Goal: Task Accomplishment & Management: Use online tool/utility

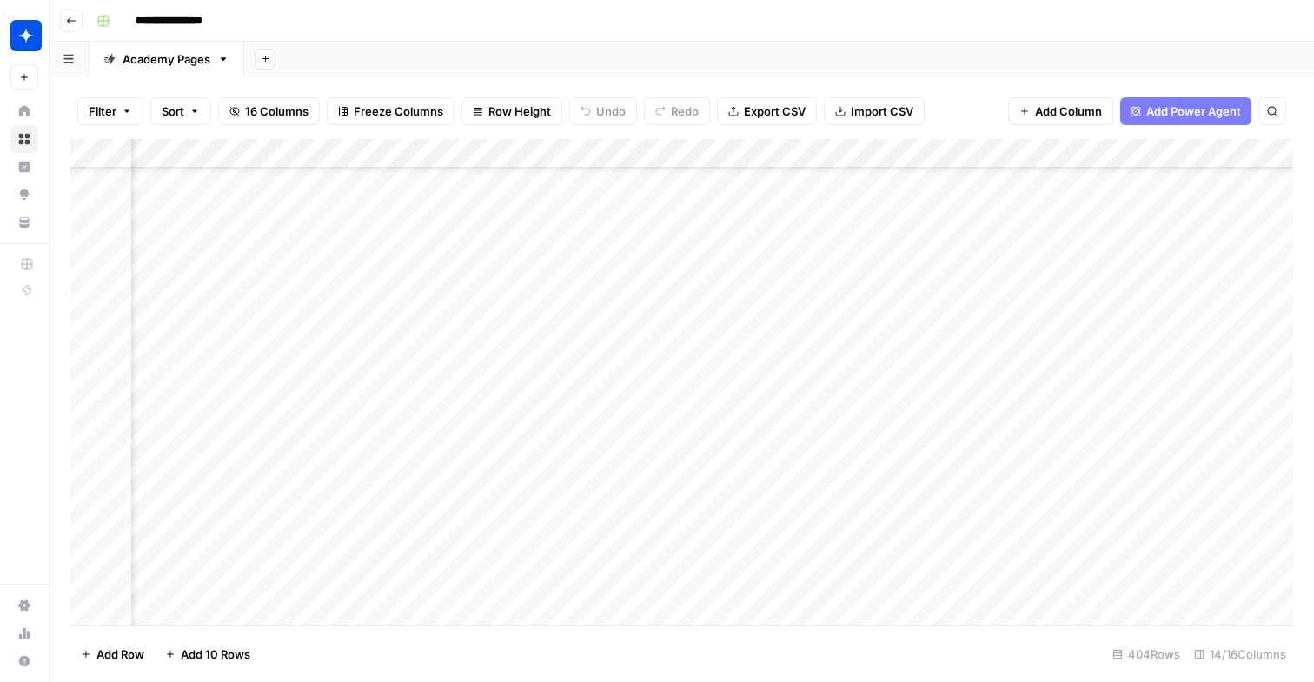
scroll to position [11505, 1529]
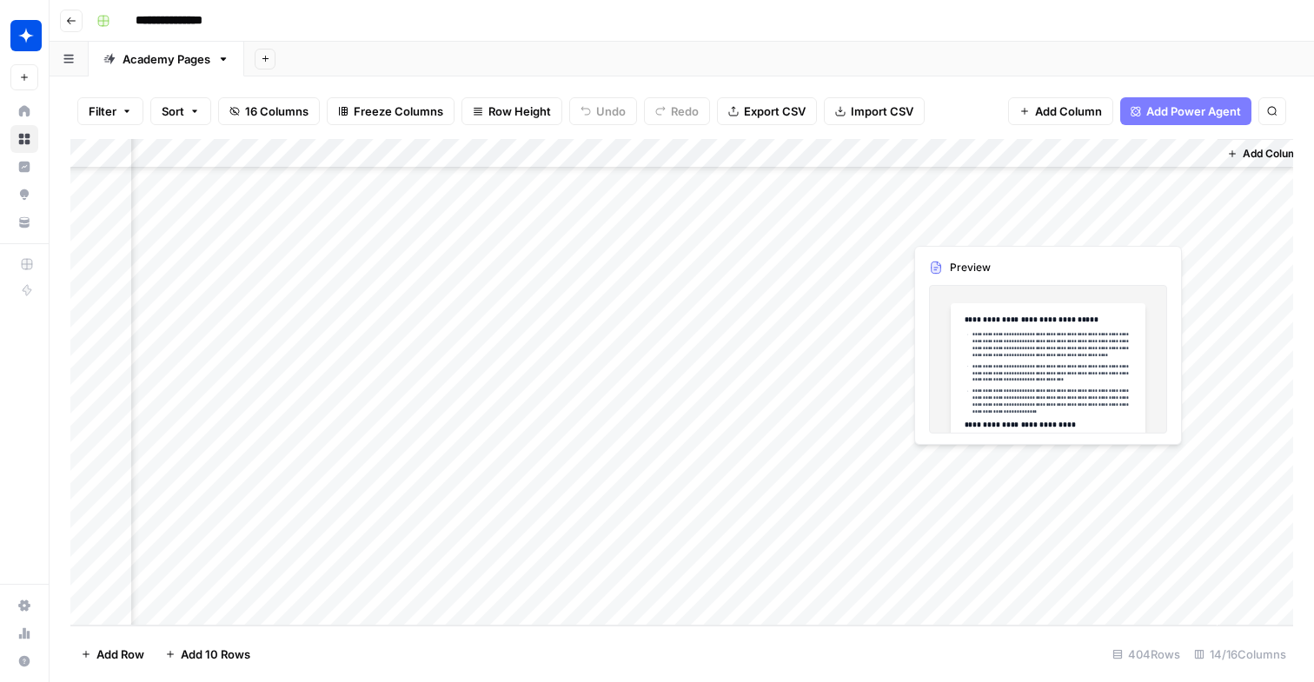
click at [956, 451] on div "Add Column" at bounding box center [681, 382] width 1222 height 487
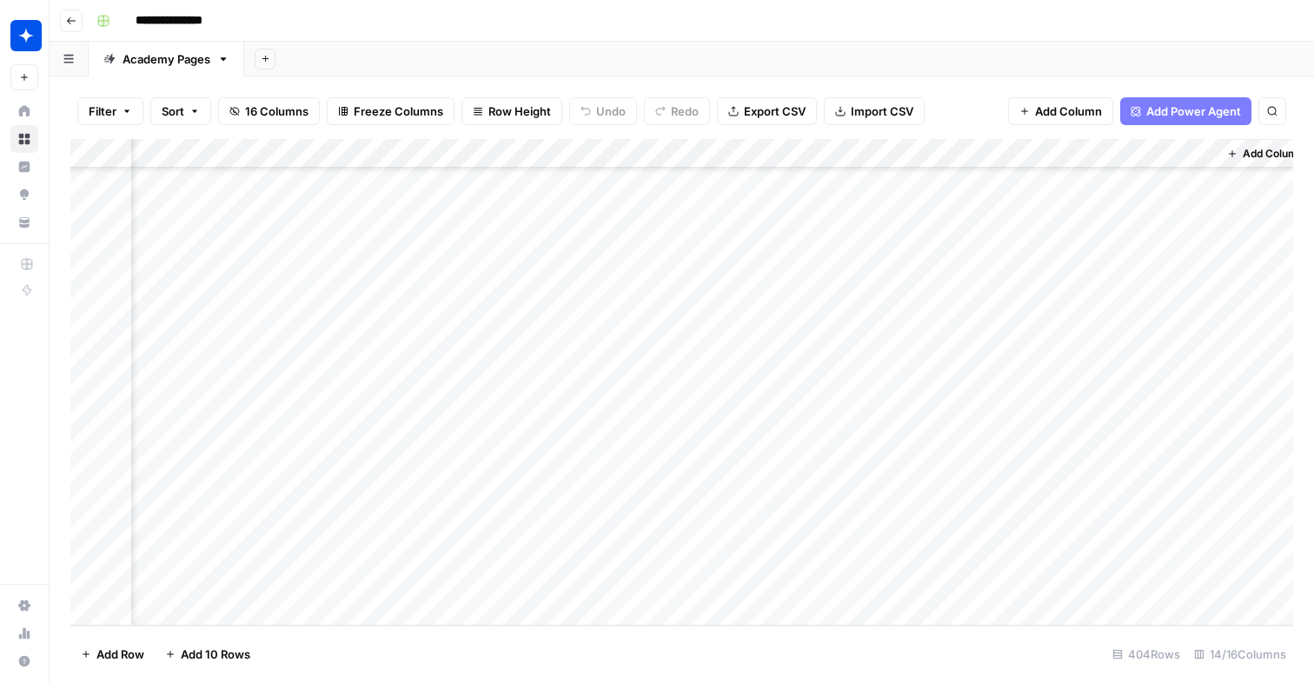
click at [931, 427] on div "Add Column" at bounding box center [681, 382] width 1222 height 487
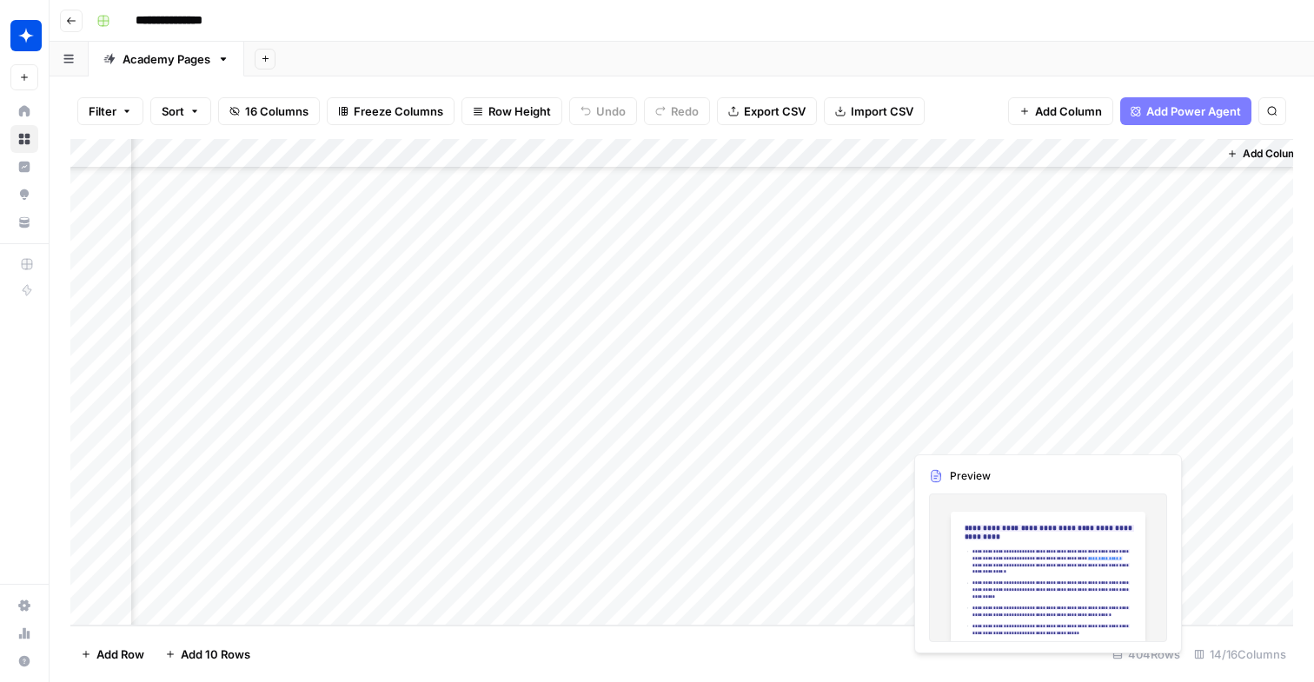
click at [931, 427] on div "Add Column" at bounding box center [681, 382] width 1222 height 487
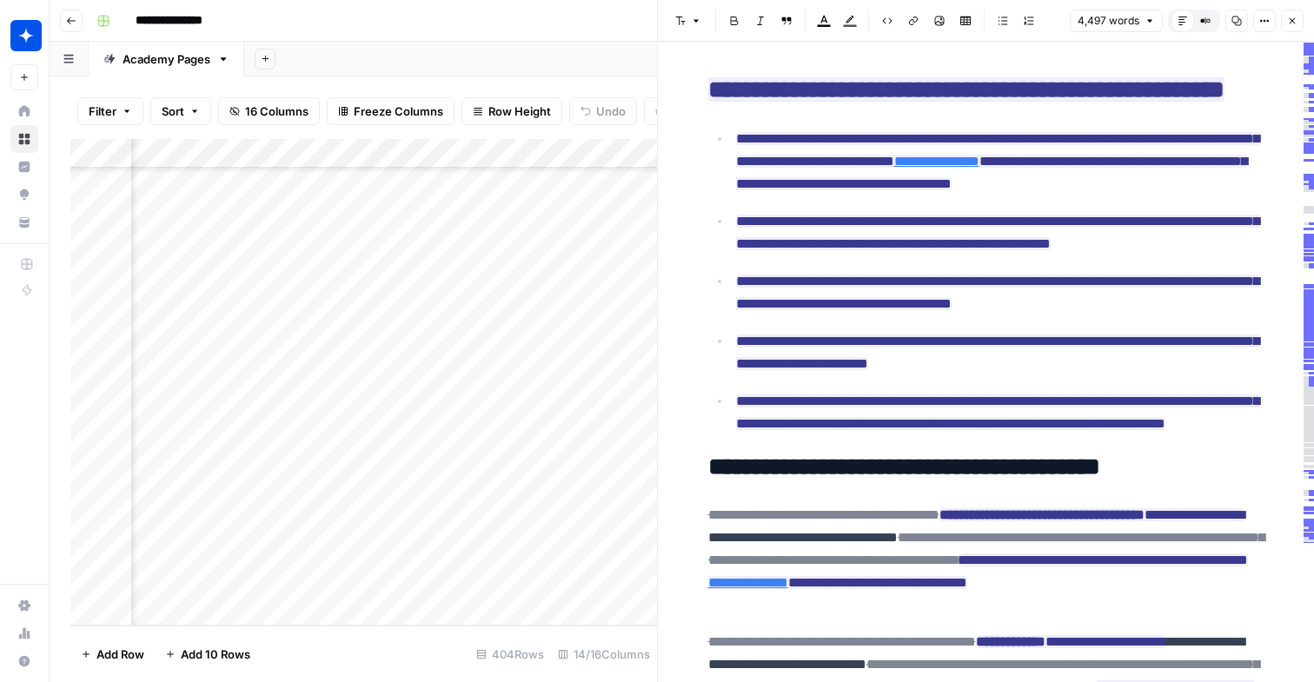
click at [934, 481] on h2 "**********" at bounding box center [986, 468] width 556 height 28
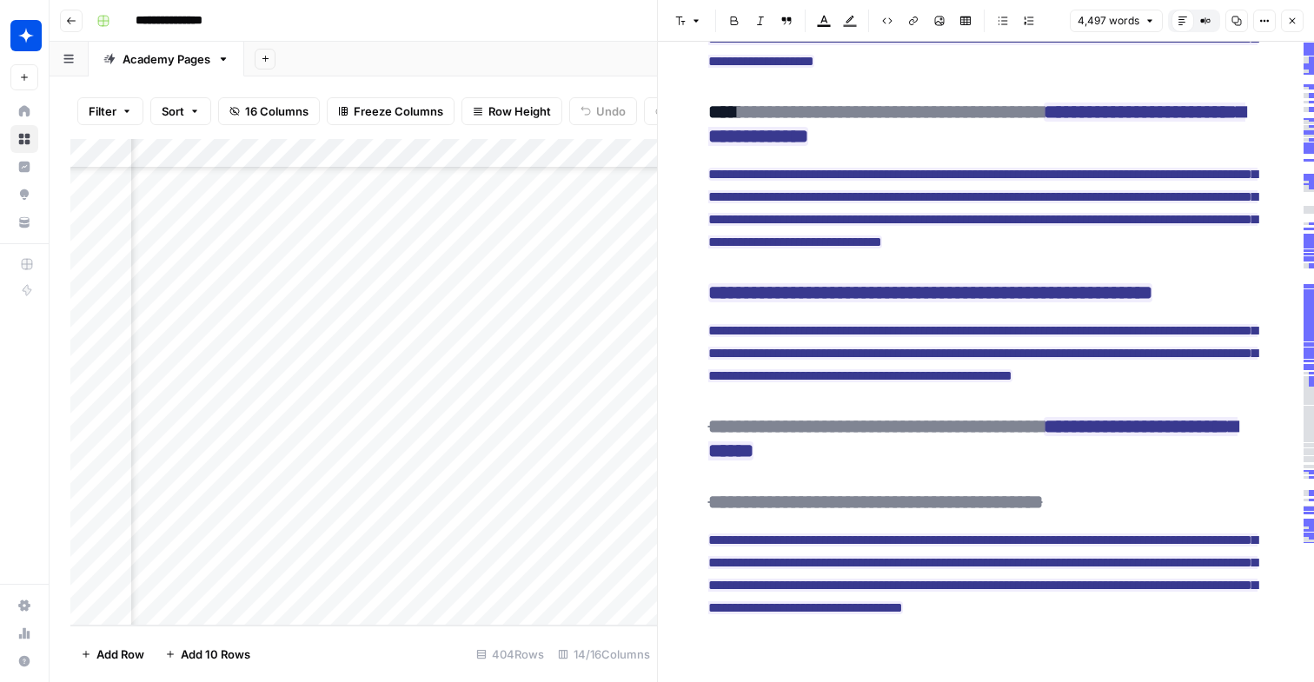
scroll to position [21376, 0]
click at [1295, 24] on icon "button" at bounding box center [1292, 21] width 10 height 10
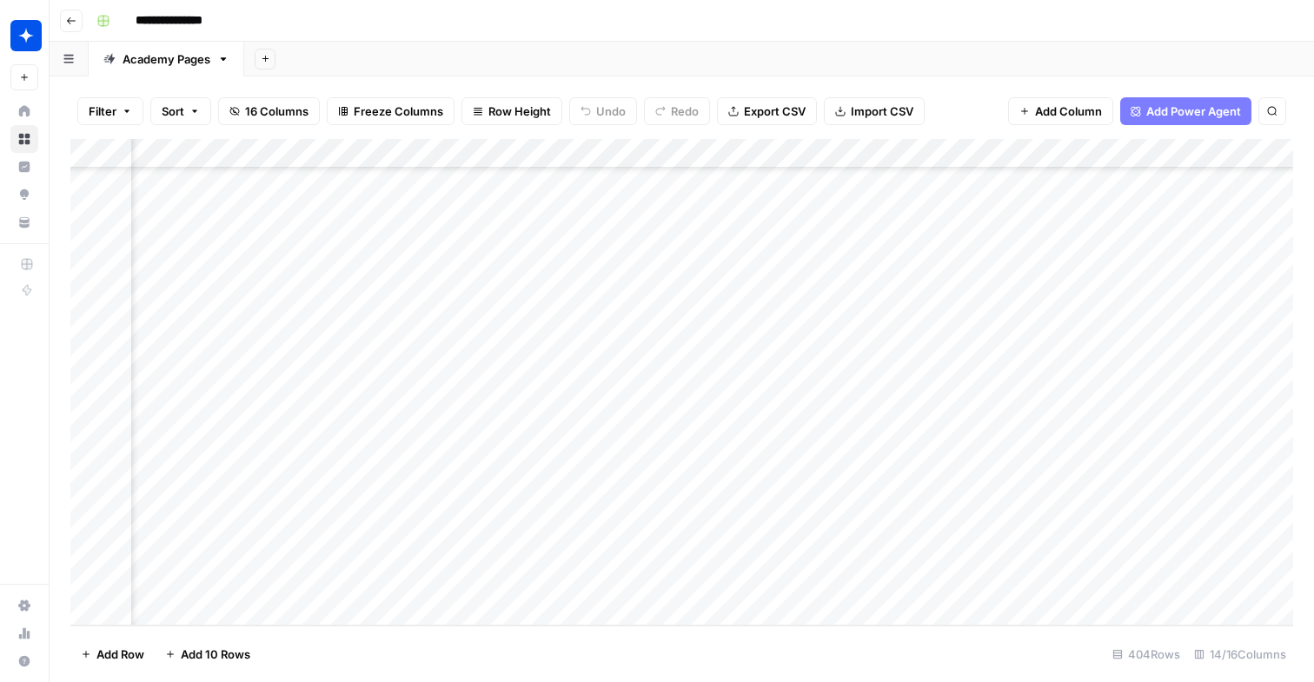
scroll to position [11505, 597]
click at [370, 434] on div "Add Column" at bounding box center [681, 382] width 1222 height 487
click at [364, 435] on div "Add Column" at bounding box center [681, 382] width 1222 height 487
